Goal: Use online tool/utility: Use online tool/utility

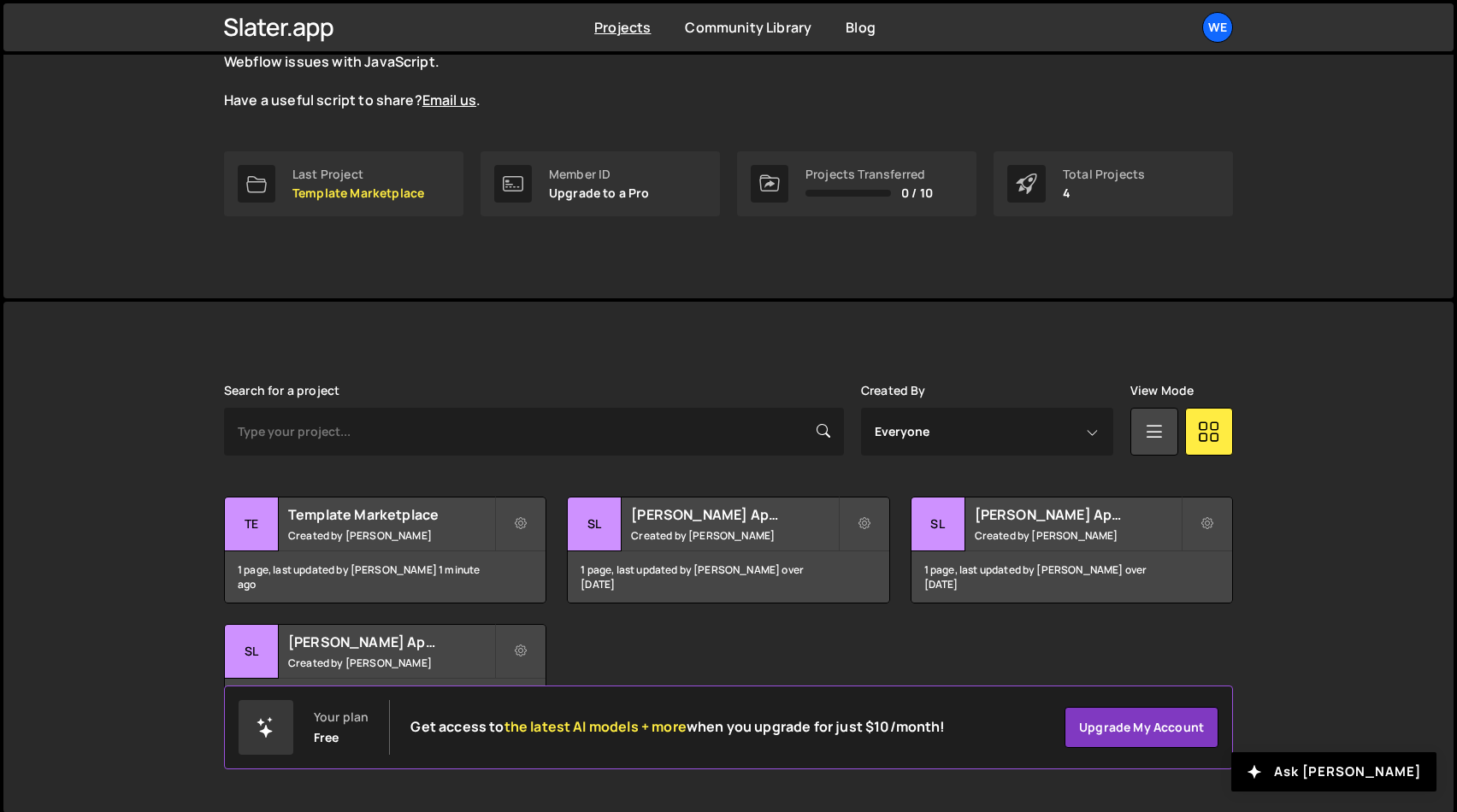
scroll to position [195, 0]
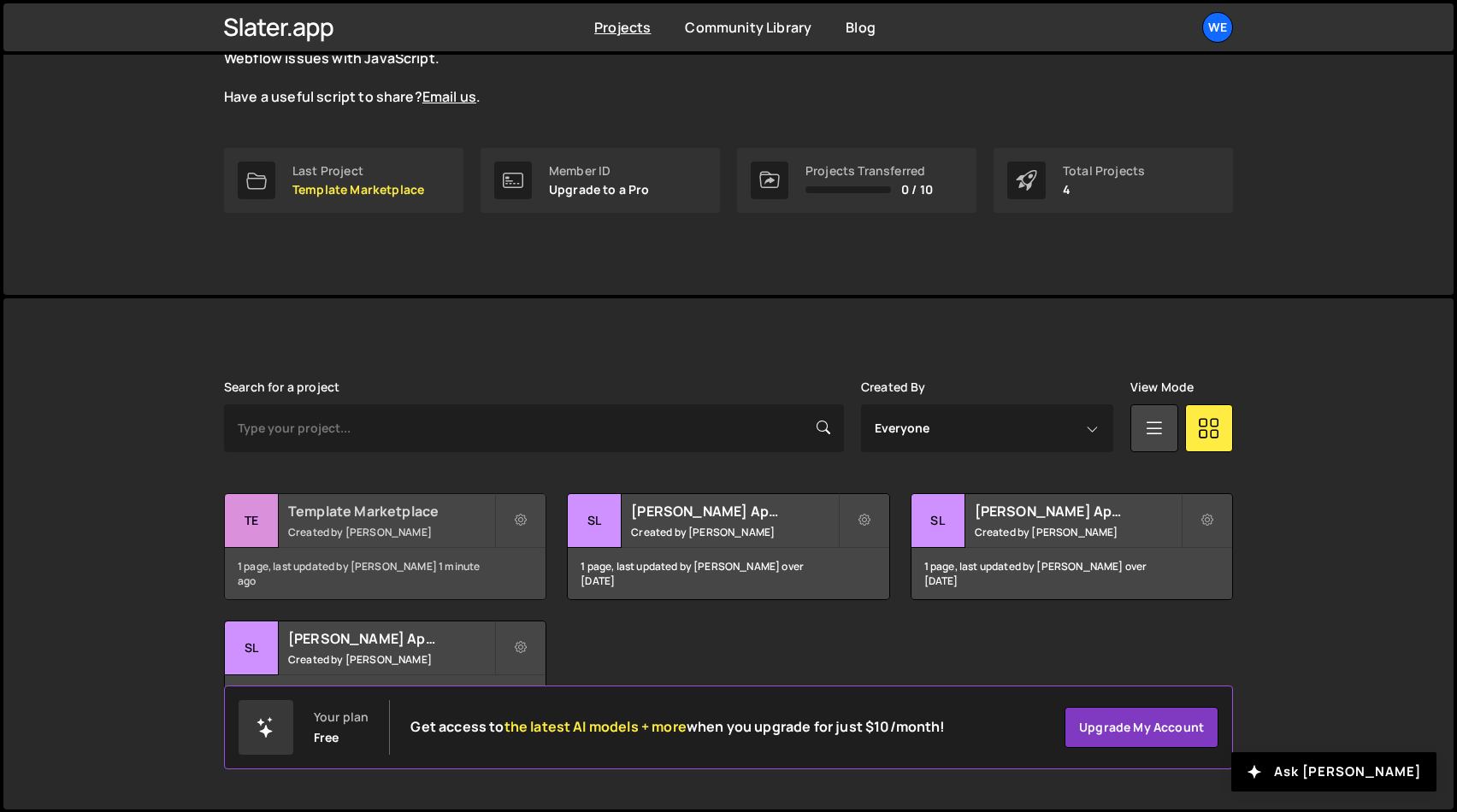
click at [379, 522] on div "Template Marketplace Created by [PERSON_NAME]" at bounding box center [385, 520] width 320 height 53
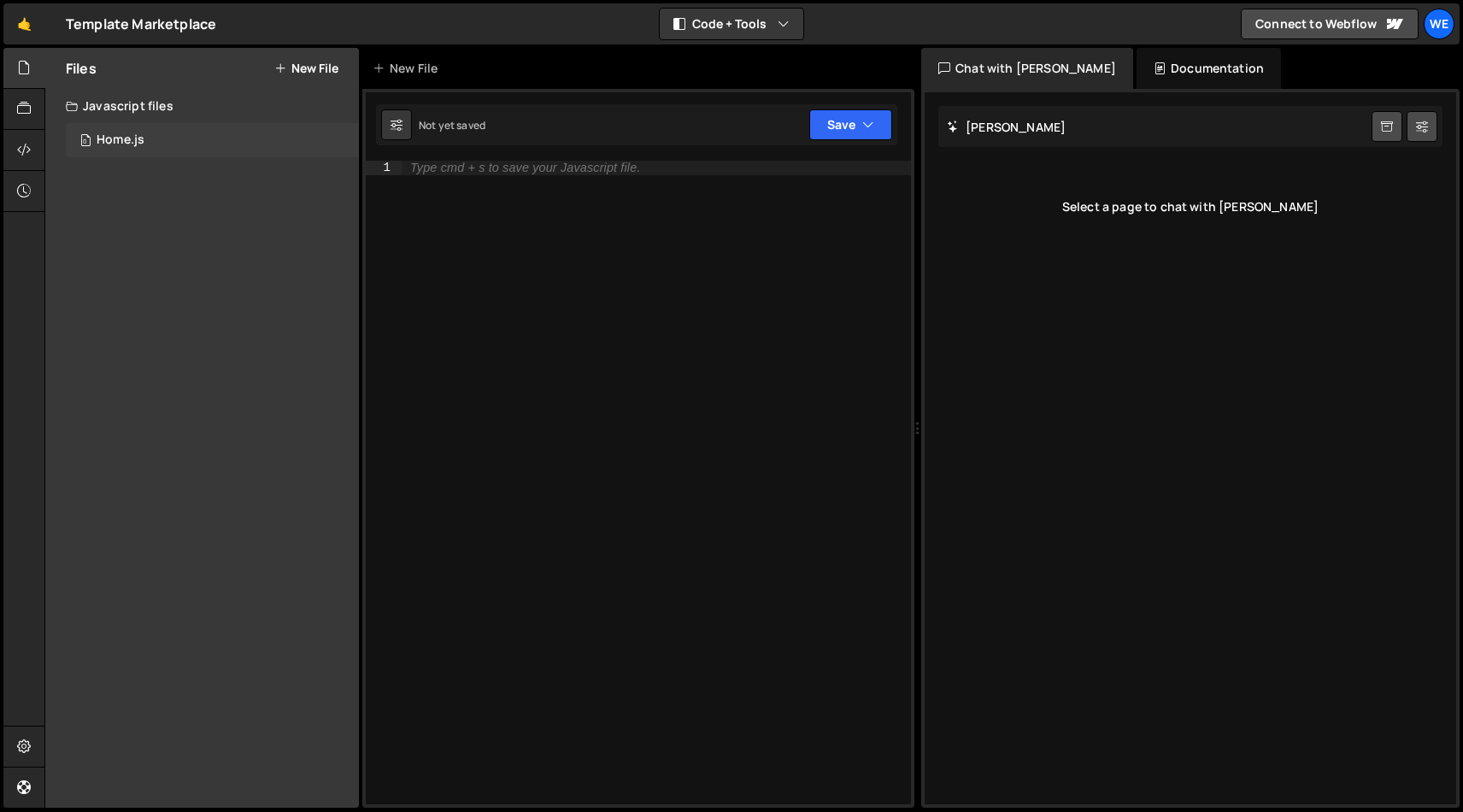
click at [116, 135] on div "Home.js" at bounding box center [121, 139] width 48 height 15
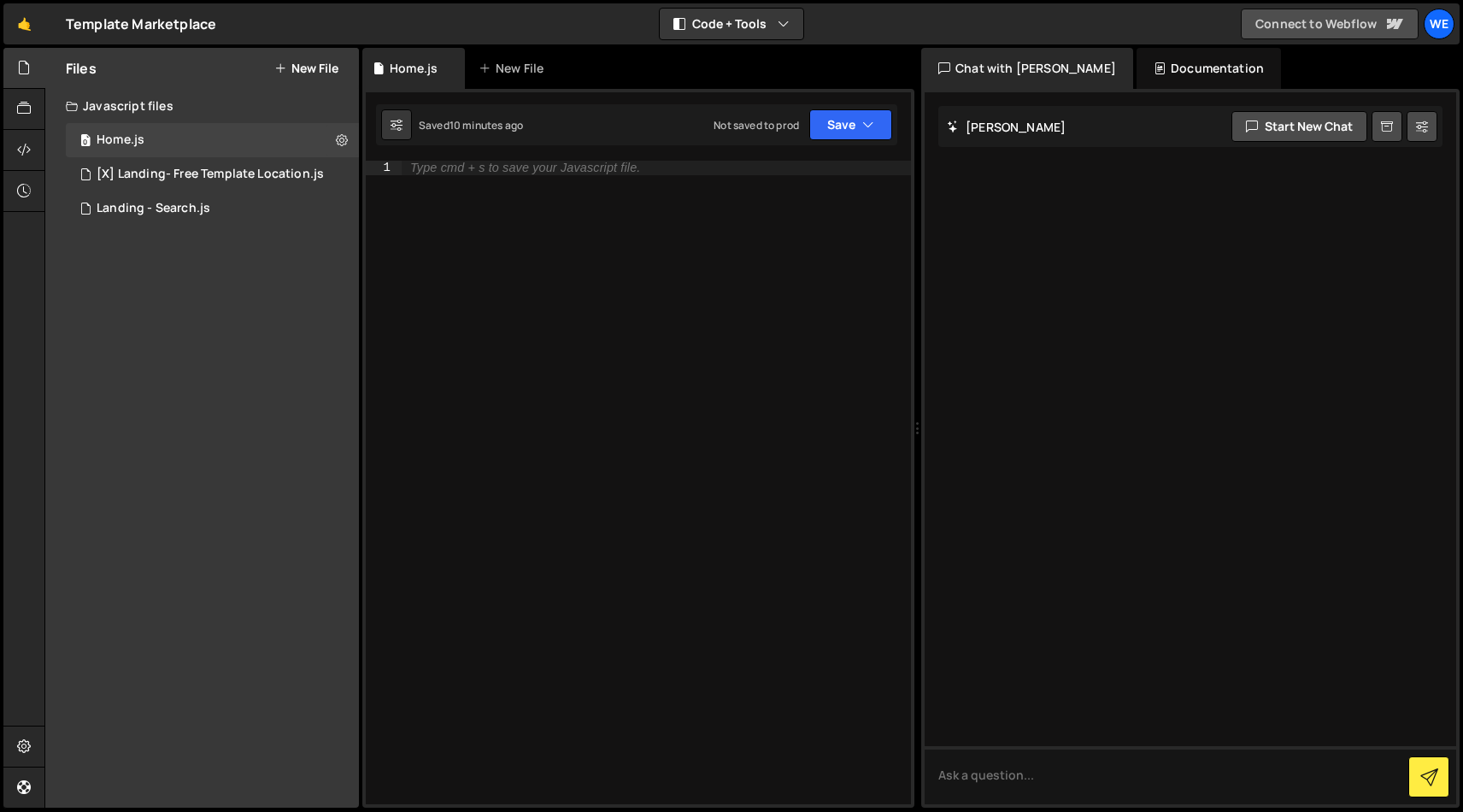
click at [1375, 14] on link "Connect to Webflow" at bounding box center [1330, 24] width 178 height 31
